Goal: Task Accomplishment & Management: Manage account settings

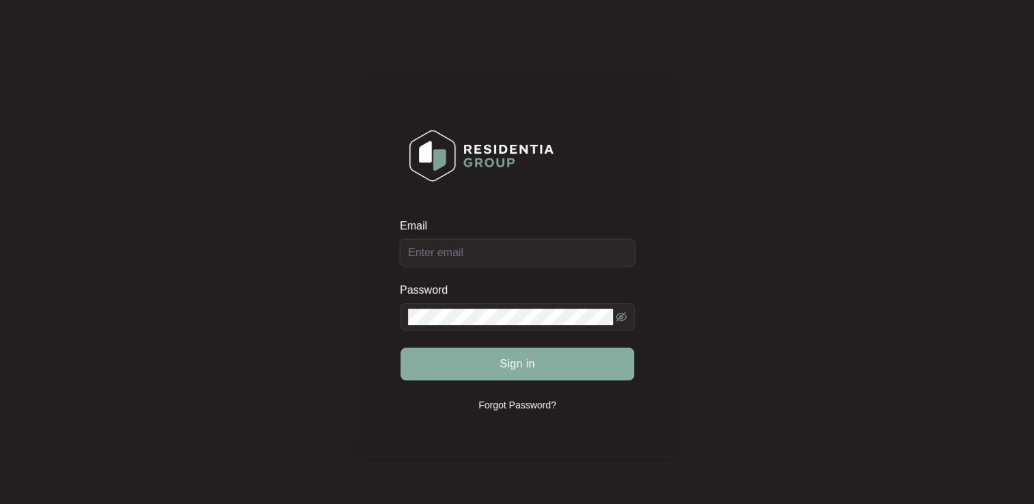
type input "[EMAIL_ADDRESS][DOMAIN_NAME]"
click at [500, 367] on span "Sign in" at bounding box center [517, 364] width 36 height 16
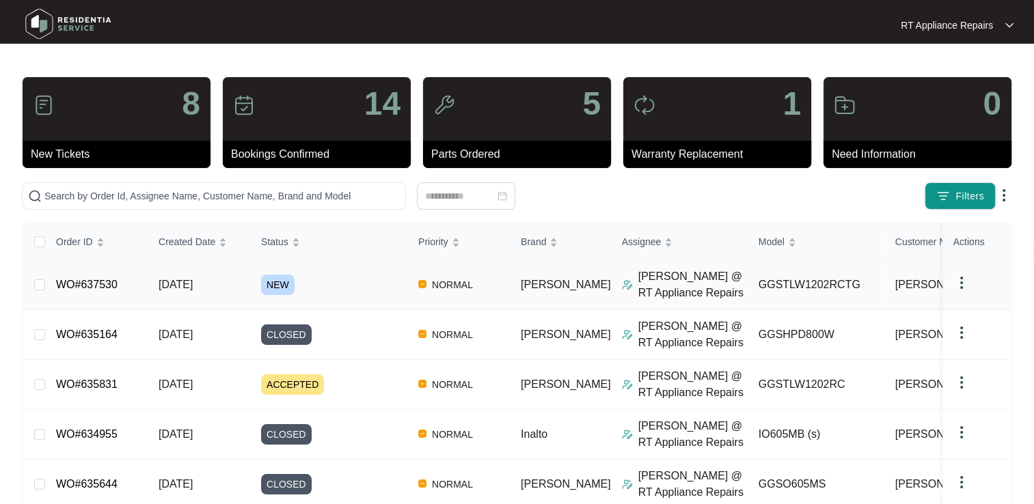
click at [83, 284] on link "WO#637530" at bounding box center [86, 285] width 61 height 12
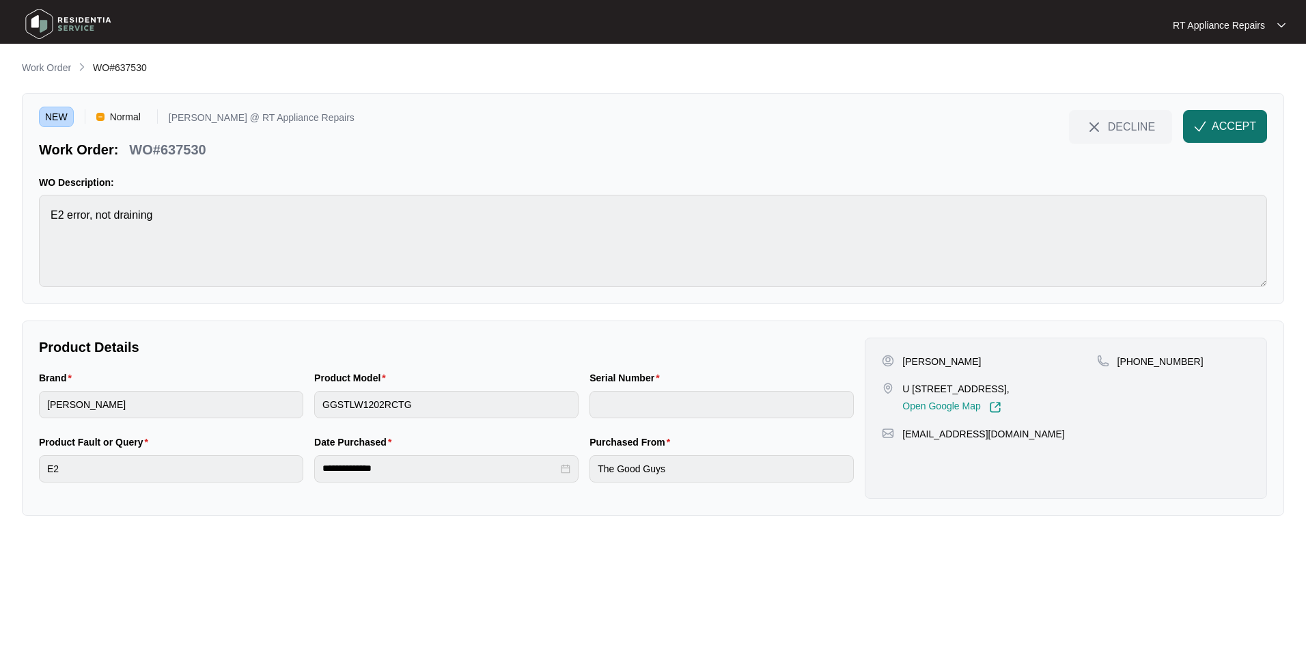
click at [1033, 120] on span "ACCEPT" at bounding box center [1234, 126] width 44 height 16
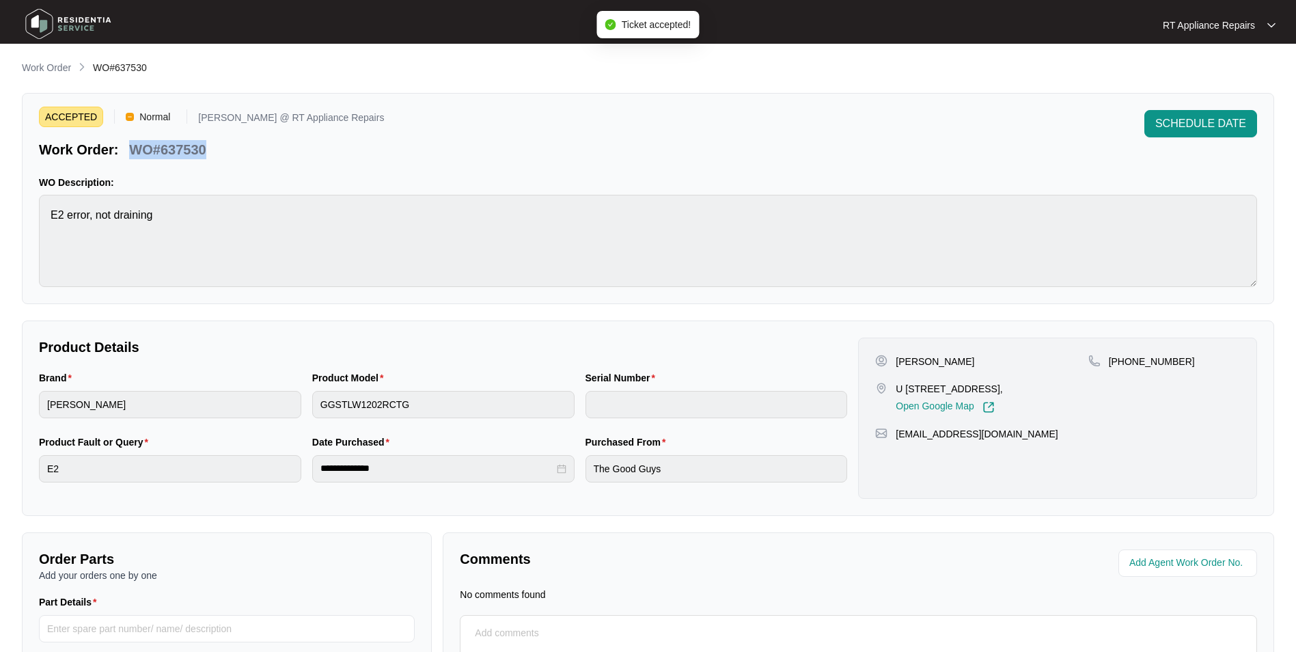
drag, startPoint x: 130, startPoint y: 148, endPoint x: 212, endPoint y: 145, distance: 82.0
click at [212, 145] on div "Work Order: WO#637530" at bounding box center [211, 147] width 345 height 24
copy p "WO#637530"
click at [594, 156] on div "ACCEPTED Normal [PERSON_NAME] @ RT Appliance Repairs Work Order: WO#637530 SCHE…" at bounding box center [648, 134] width 1218 height 49
drag, startPoint x: 901, startPoint y: 359, endPoint x: 948, endPoint y: 387, distance: 55.4
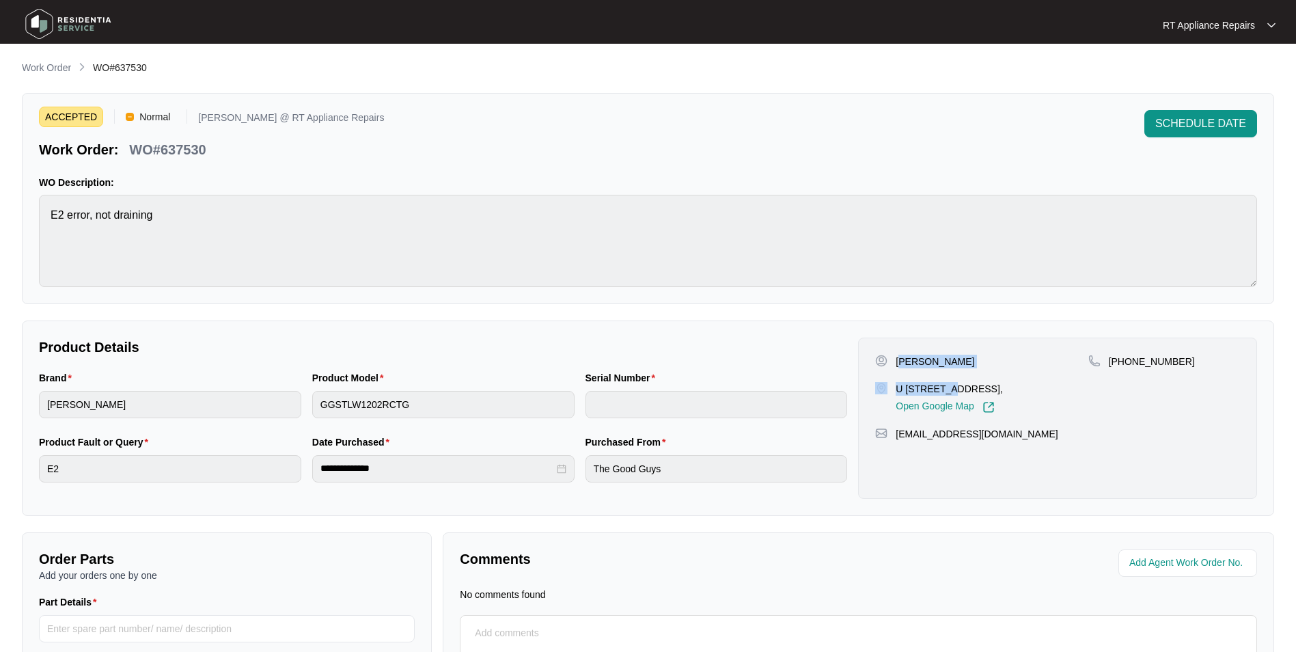
click at [949, 389] on div "[PERSON_NAME] U [STREET_ADDRESS], Open Google Map" at bounding box center [981, 384] width 212 height 59
click at [916, 358] on p "[PERSON_NAME]" at bounding box center [935, 362] width 79 height 14
drag, startPoint x: 896, startPoint y: 360, endPoint x: 972, endPoint y: 445, distance: 114.2
click at [1013, 441] on div "[PERSON_NAME] U [STREET_ADDRESS], Open Google Map [PHONE_NUMBER] [EMAIL_ADDRESS…" at bounding box center [1057, 418] width 399 height 161
copy div "[PERSON_NAME] U [STREET_ADDRESS], Open Google Map [PHONE_NUMBER] [EMAIL_ADDRESS…"
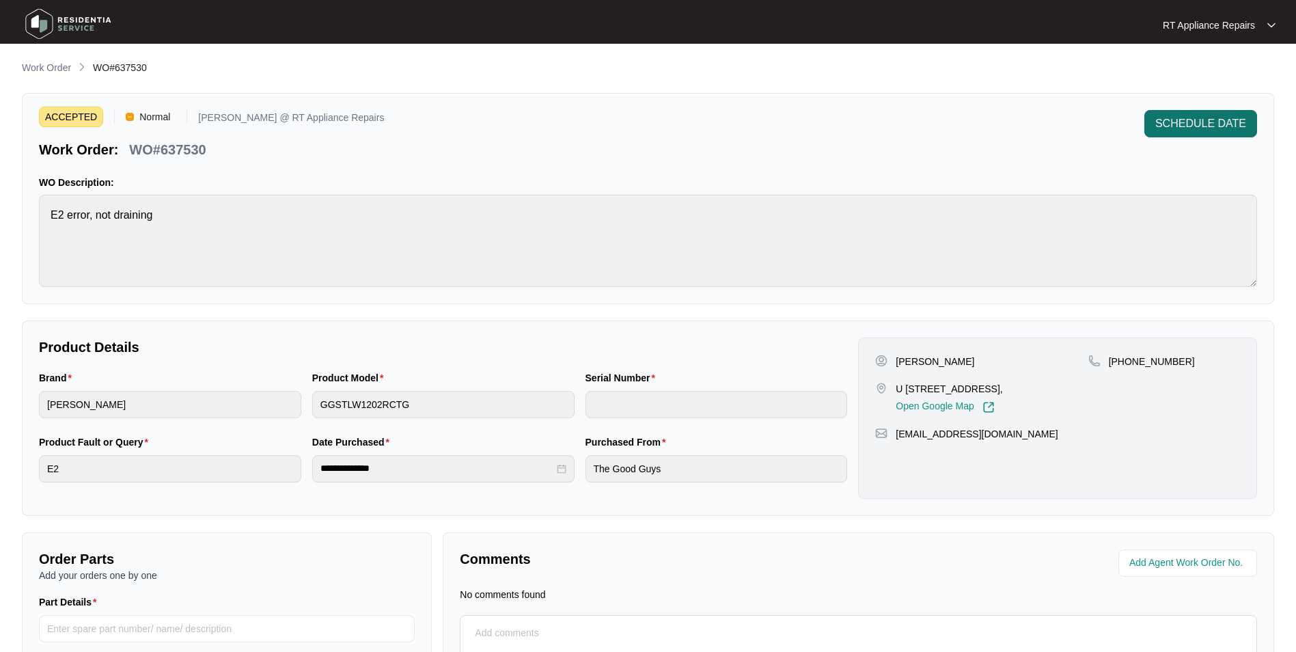
click at [1033, 118] on span "SCHEDULE DATE" at bounding box center [1200, 123] width 91 height 16
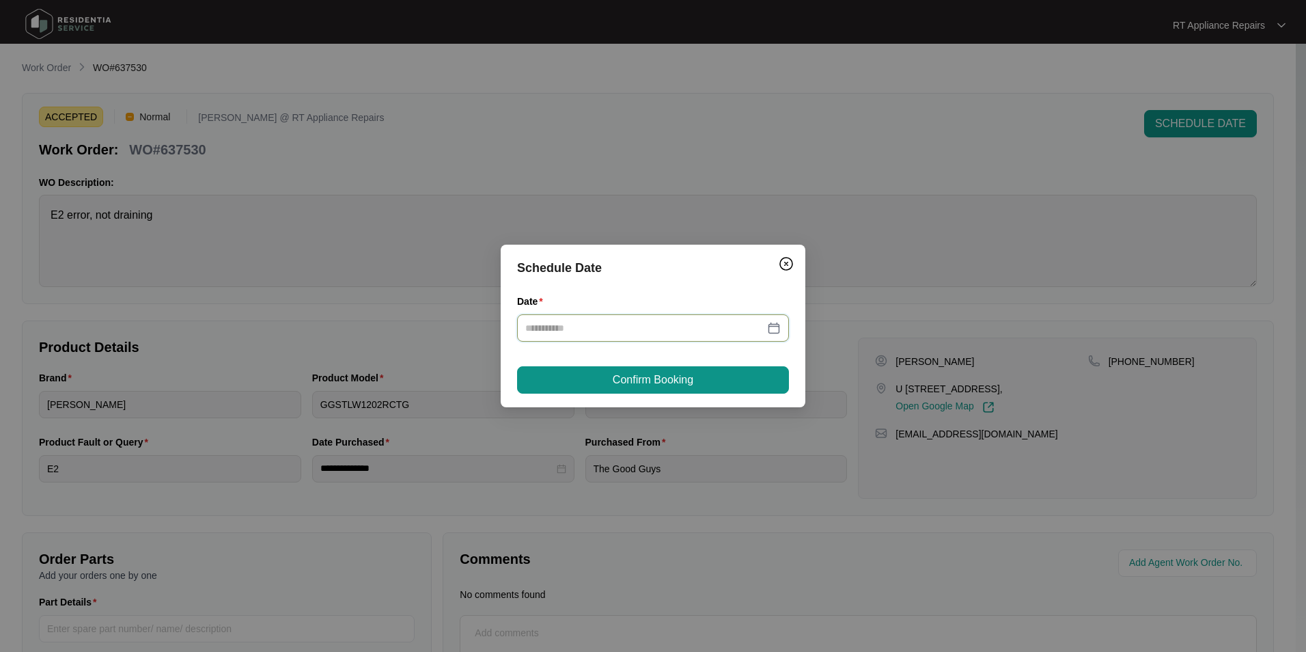
click at [654, 322] on input "Date" at bounding box center [644, 327] width 239 height 15
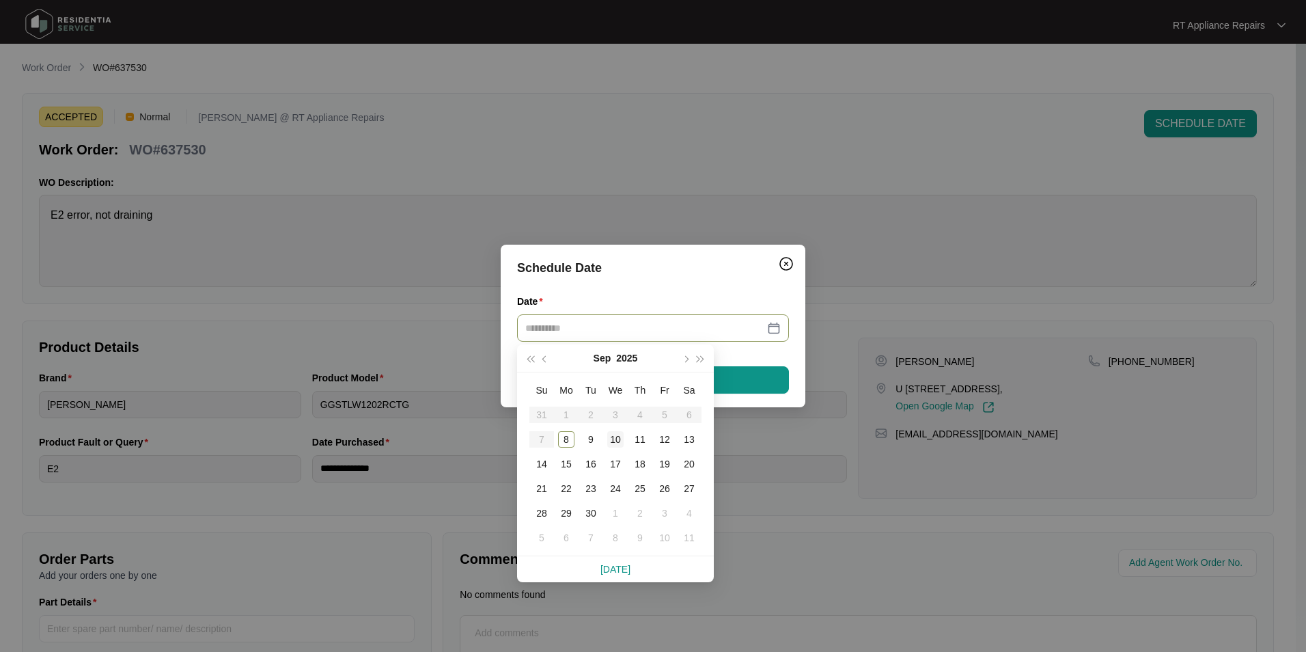
click at [617, 438] on div "10" at bounding box center [615, 439] width 16 height 16
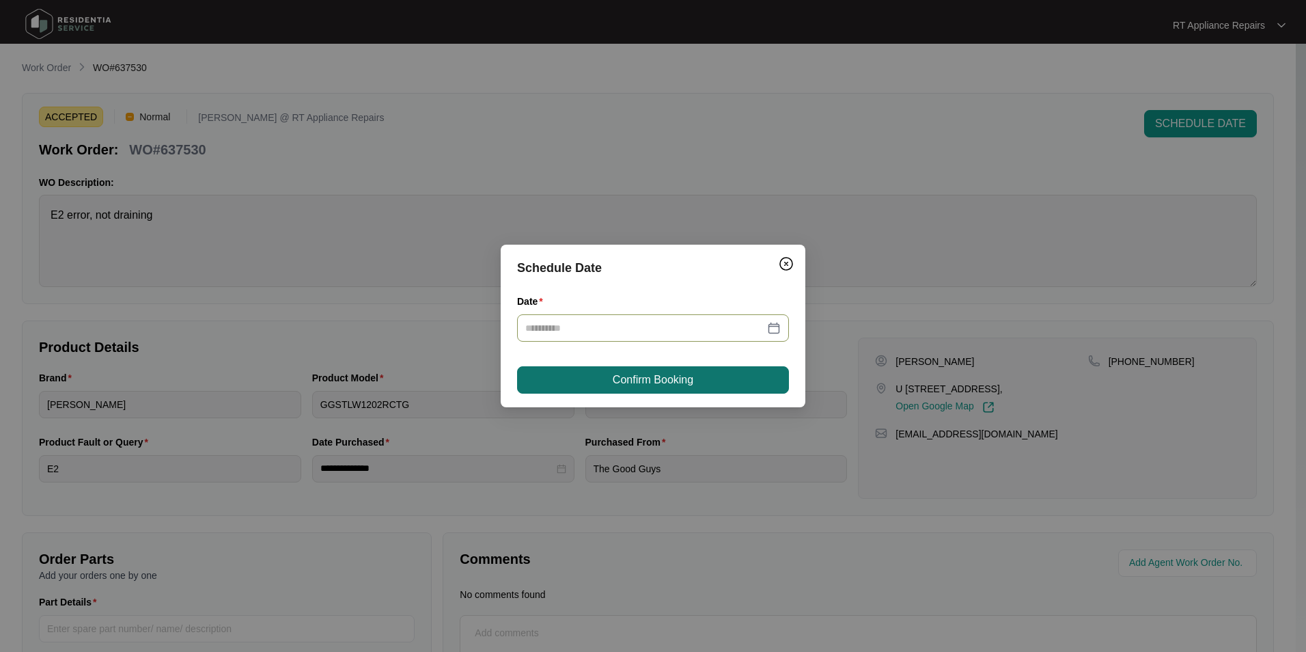
type input "**********"
click at [678, 389] on button "Confirm Booking" at bounding box center [653, 379] width 272 height 27
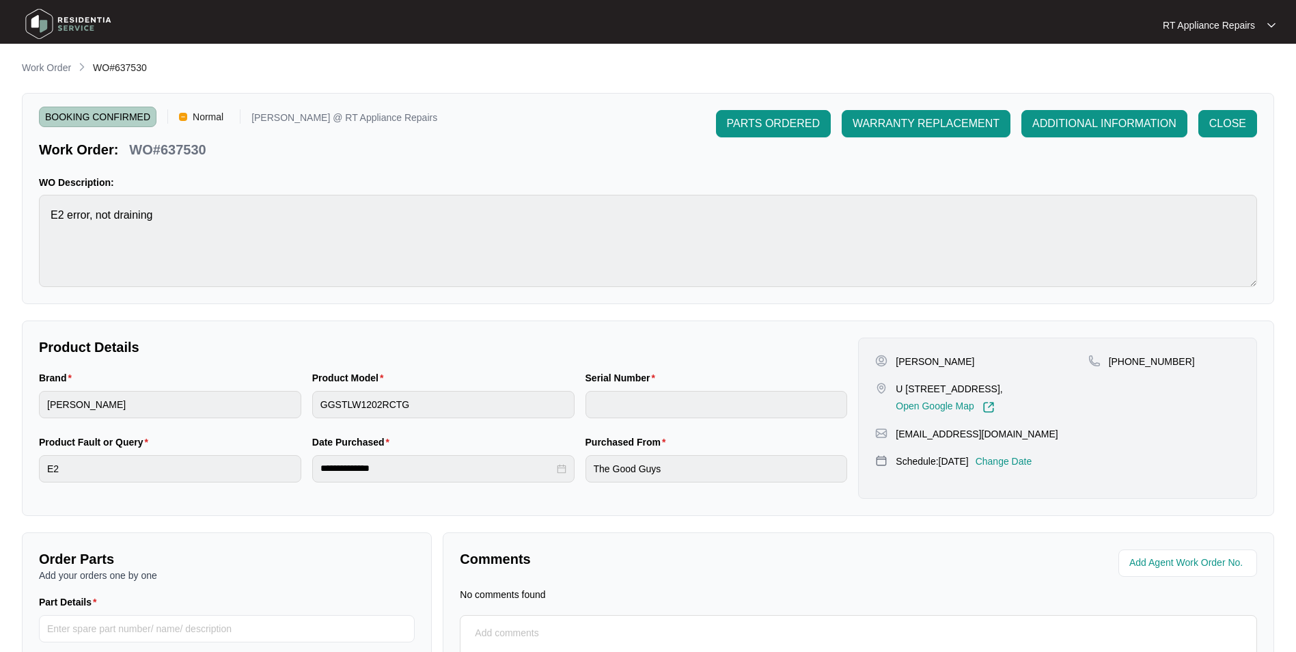
click at [1033, 20] on p "RT Appliance Repairs" at bounding box center [1209, 25] width 92 height 14
click at [1033, 72] on p "Log Out" at bounding box center [1230, 73] width 69 height 14
